Goal: Information Seeking & Learning: Understand process/instructions

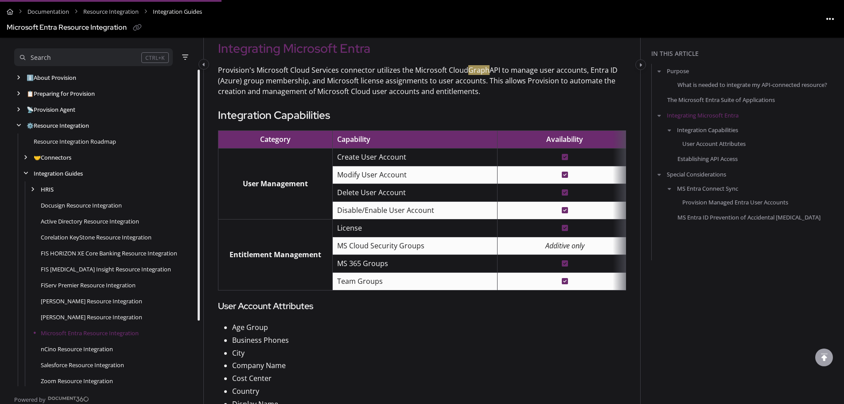
scroll to position [82, 0]
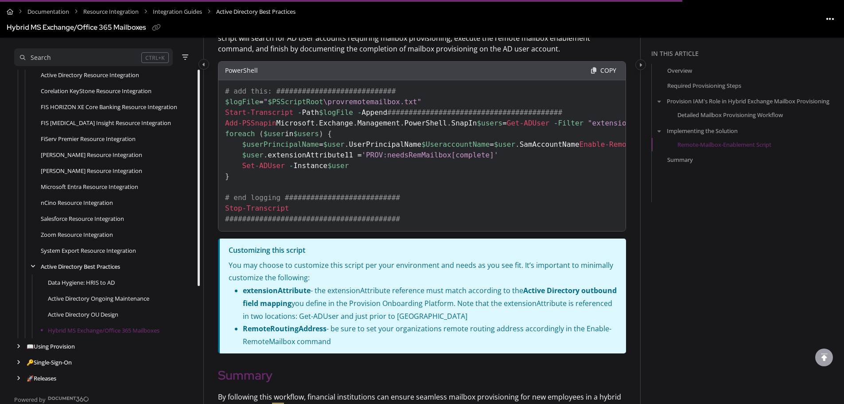
scroll to position [1416, 0]
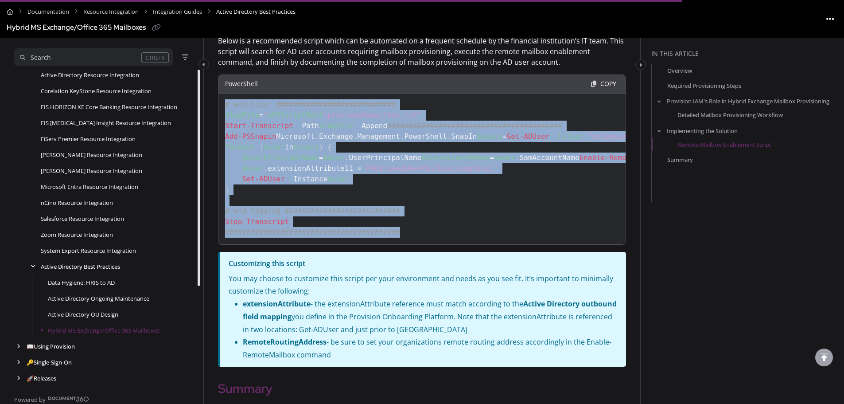
drag, startPoint x: 394, startPoint y: 303, endPoint x: 221, endPoint y: 103, distance: 264.5
click at [221, 103] on pre "# add this: ############################ $logFile = " $PSScriptRoot \provremote…" at bounding box center [422, 159] width 408 height 170
copy code "# add this: ############################ $logFile = " $PSScriptRoot \provremote…"
click at [537, 245] on pre "# add this: ############################ $logFile = " $PSScriptRoot \provremote…" at bounding box center [422, 159] width 408 height 170
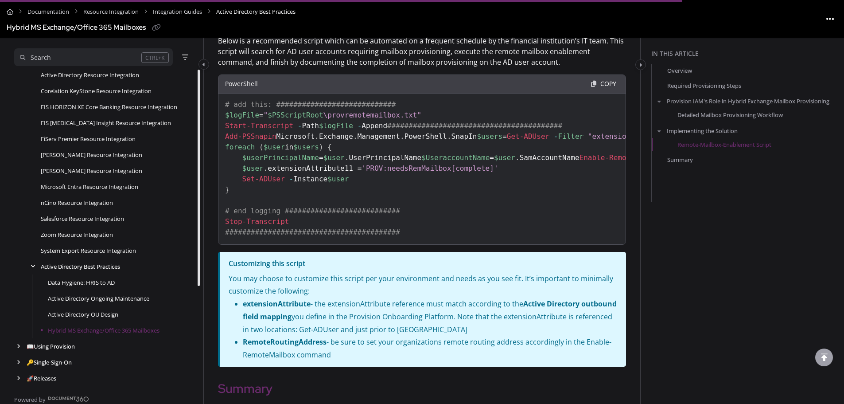
click at [598, 81] on button "Copy" at bounding box center [608, 84] width 21 height 14
click at [477, 245] on pre "# add this: ############################ $logFile = " $PSScriptRoot \provremote…" at bounding box center [422, 159] width 408 height 170
